Goal: Find specific fact: Find specific fact

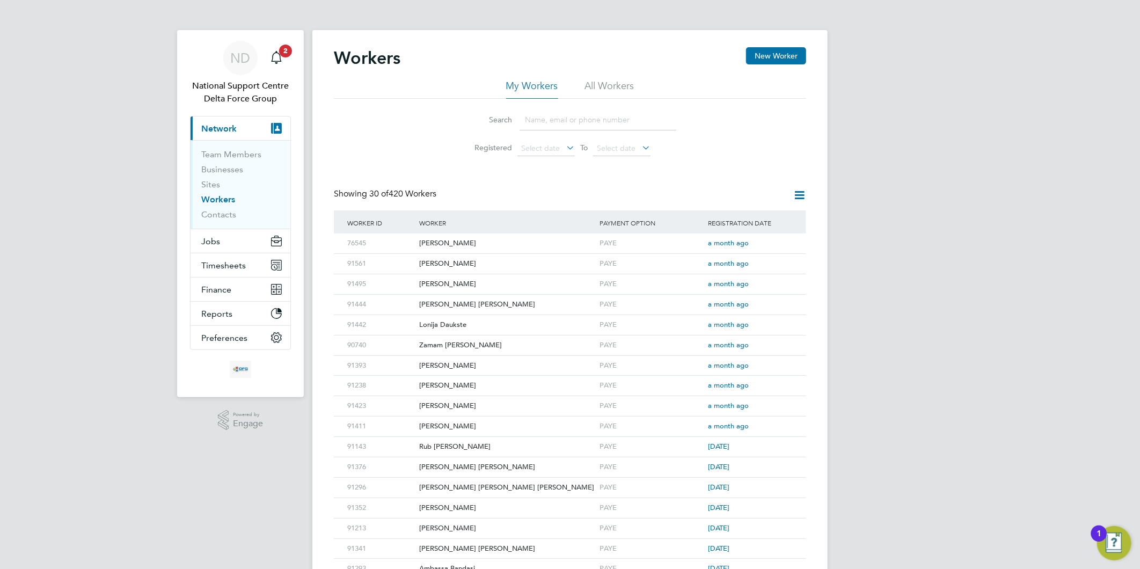
click at [559, 120] on input at bounding box center [598, 120] width 157 height 21
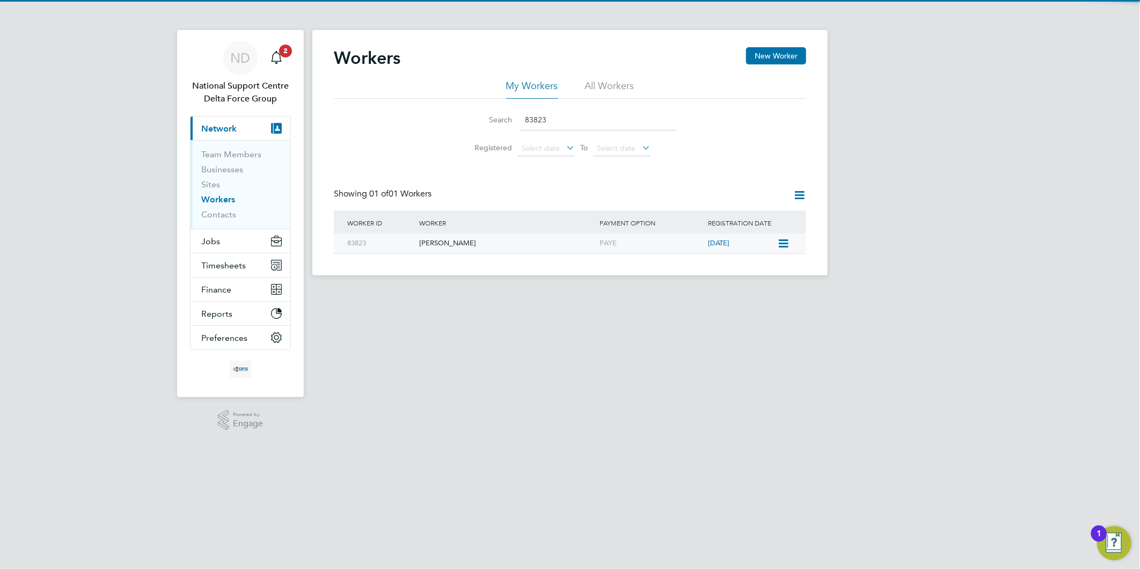
type input "83823"
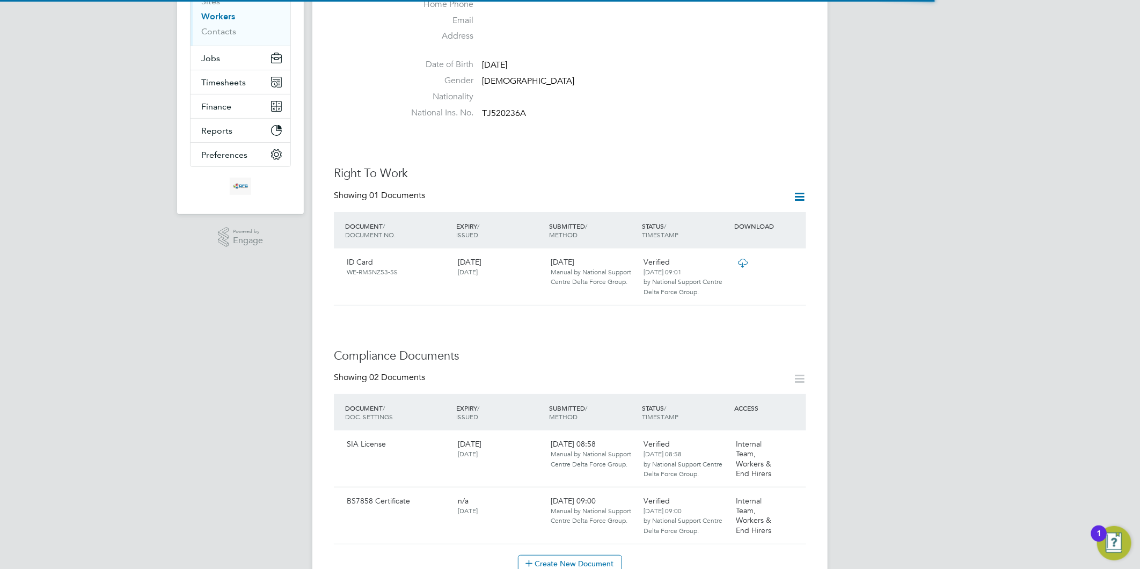
scroll to position [417, 0]
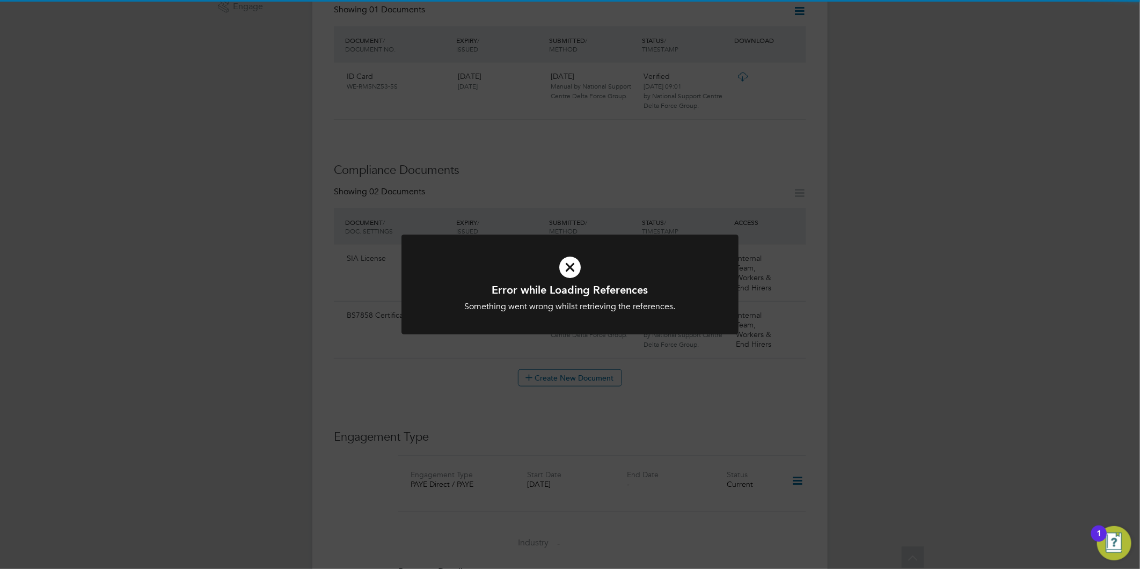
drag, startPoint x: 552, startPoint y: 277, endPoint x: 565, endPoint y: 274, distance: 13.1
click at [553, 277] on icon at bounding box center [570, 267] width 279 height 42
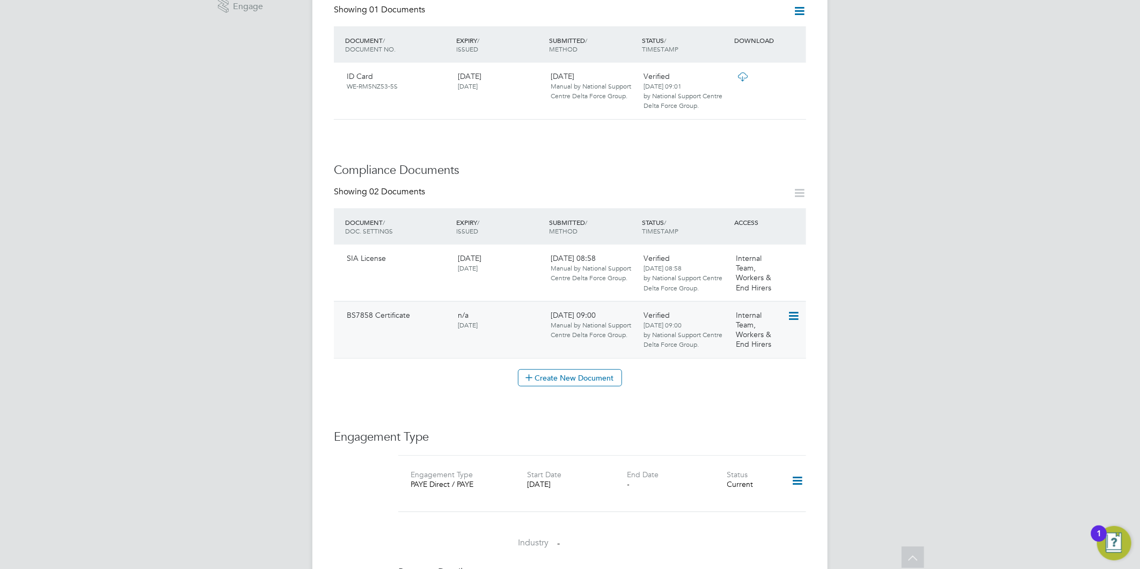
click at [793, 313] on icon at bounding box center [793, 316] width 11 height 13
click at [746, 354] on li "Download Document" at bounding box center [755, 355] width 85 height 15
